Goal: Information Seeking & Learning: Learn about a topic

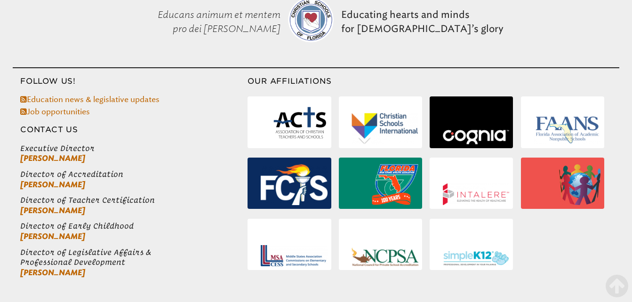
scroll to position [449, 0]
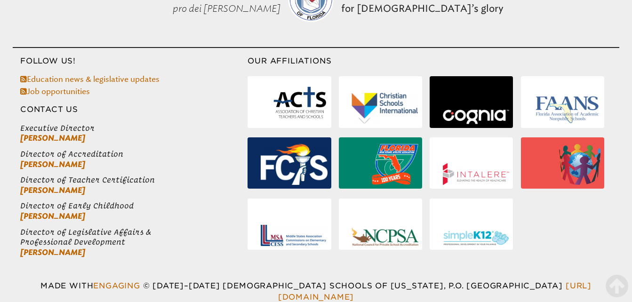
drag, startPoint x: 351, startPoint y: 58, endPoint x: 356, endPoint y: 15, distance: 43.6
click at [354, 12] on footer "Educans animum et mentem pro dei [PERSON_NAME] Educating hearts and minds for […" at bounding box center [316, 137] width 632 height 363
drag, startPoint x: 356, startPoint y: 15, endPoint x: 462, endPoint y: 36, distance: 108.5
click at [462, 36] on footer "Educans animum et mentem pro dei [PERSON_NAME] Educating hearts and minds for […" at bounding box center [316, 137] width 632 height 363
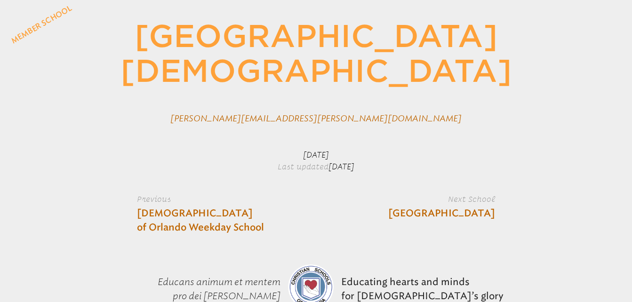
scroll to position [129, 0]
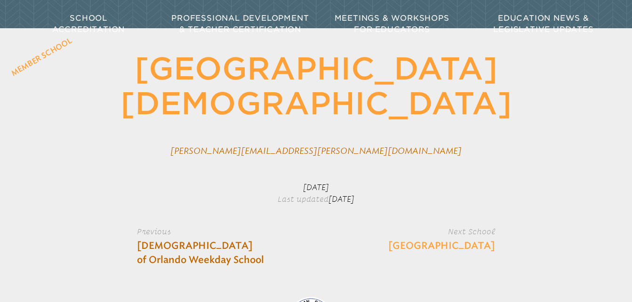
click at [465, 244] on link "[GEOGRAPHIC_DATA]" at bounding box center [441, 246] width 107 height 14
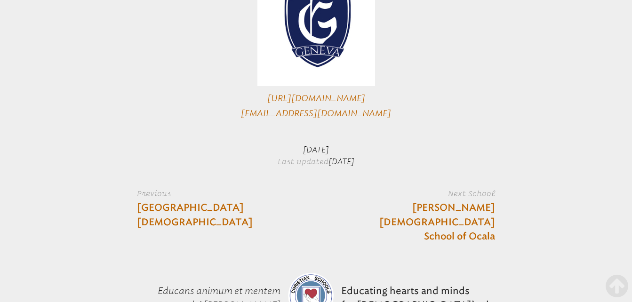
scroll to position [379, 0]
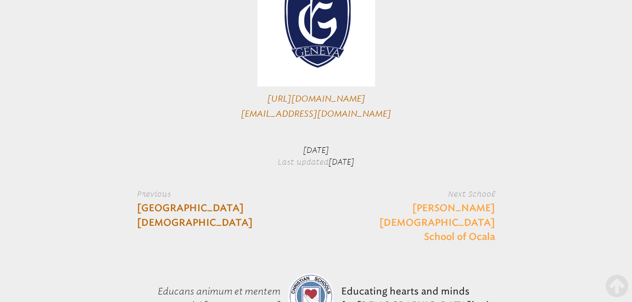
click at [461, 208] on link "[PERSON_NAME][DEMOGRAPHIC_DATA] School of Ocala" at bounding box center [426, 222] width 137 height 43
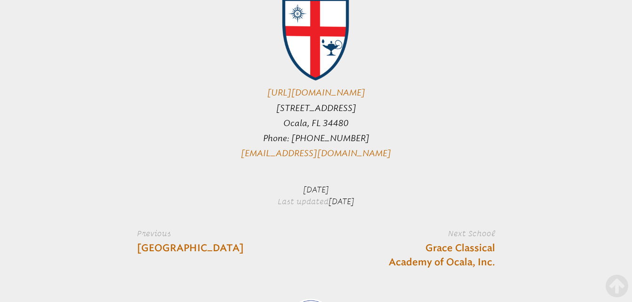
scroll to position [554, 0]
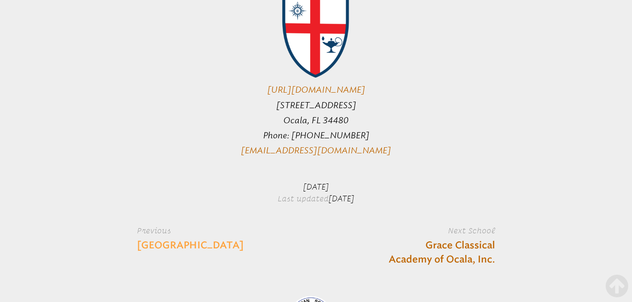
click at [227, 239] on link "[GEOGRAPHIC_DATA]" at bounding box center [190, 246] width 107 height 14
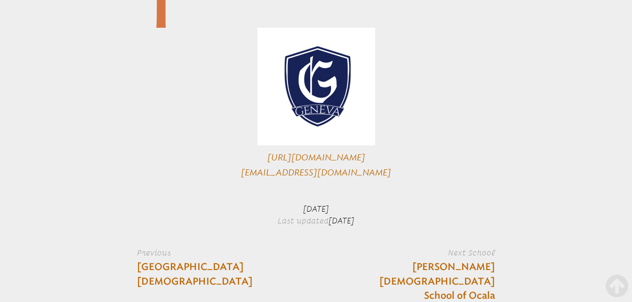
scroll to position [339, 0]
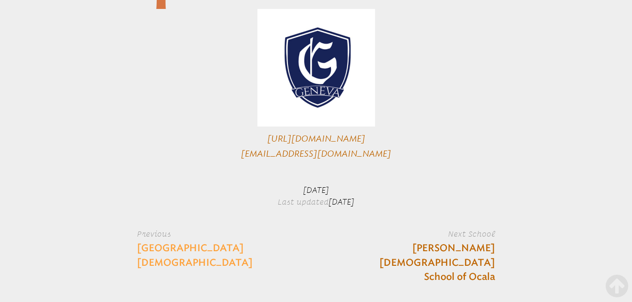
click at [210, 252] on link "[GEOGRAPHIC_DATA][DEMOGRAPHIC_DATA]" at bounding box center [205, 255] width 137 height 28
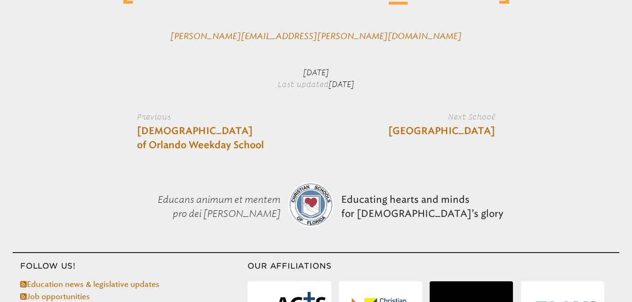
scroll to position [264, 0]
